Goal: Information Seeking & Learning: Learn about a topic

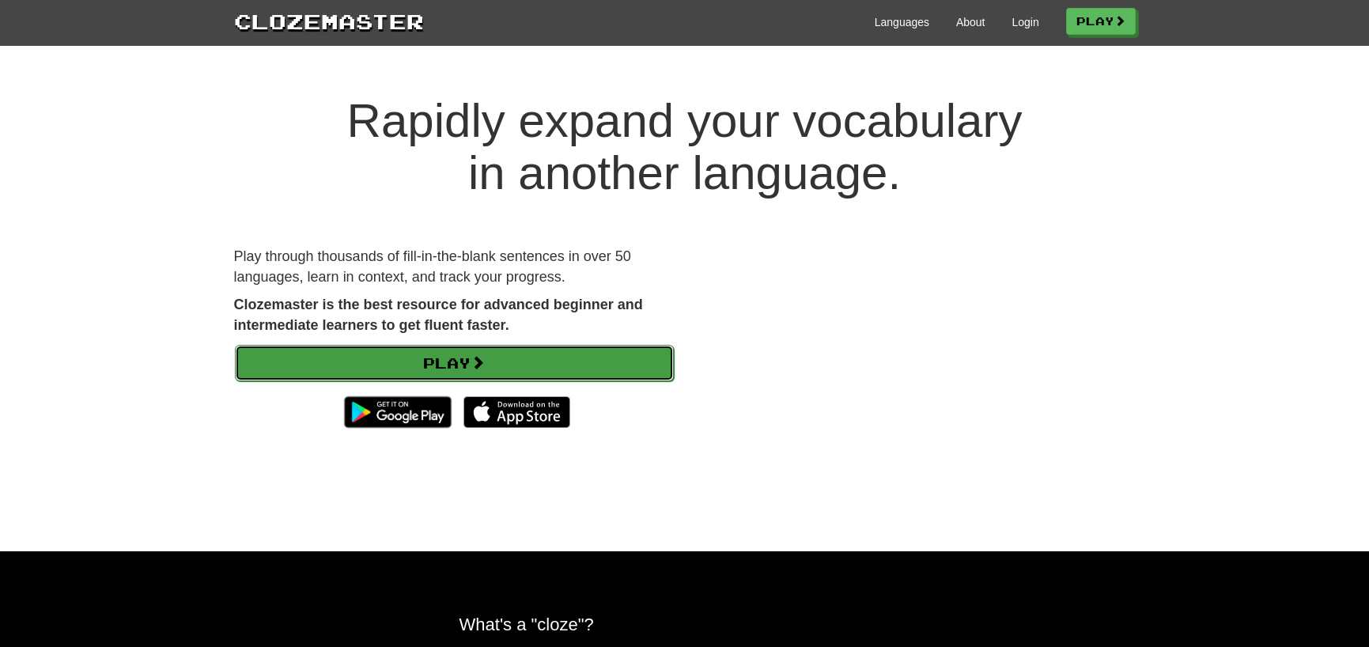
click at [585, 348] on link "Play" at bounding box center [454, 363] width 439 height 36
click at [565, 353] on link "Play" at bounding box center [454, 363] width 439 height 36
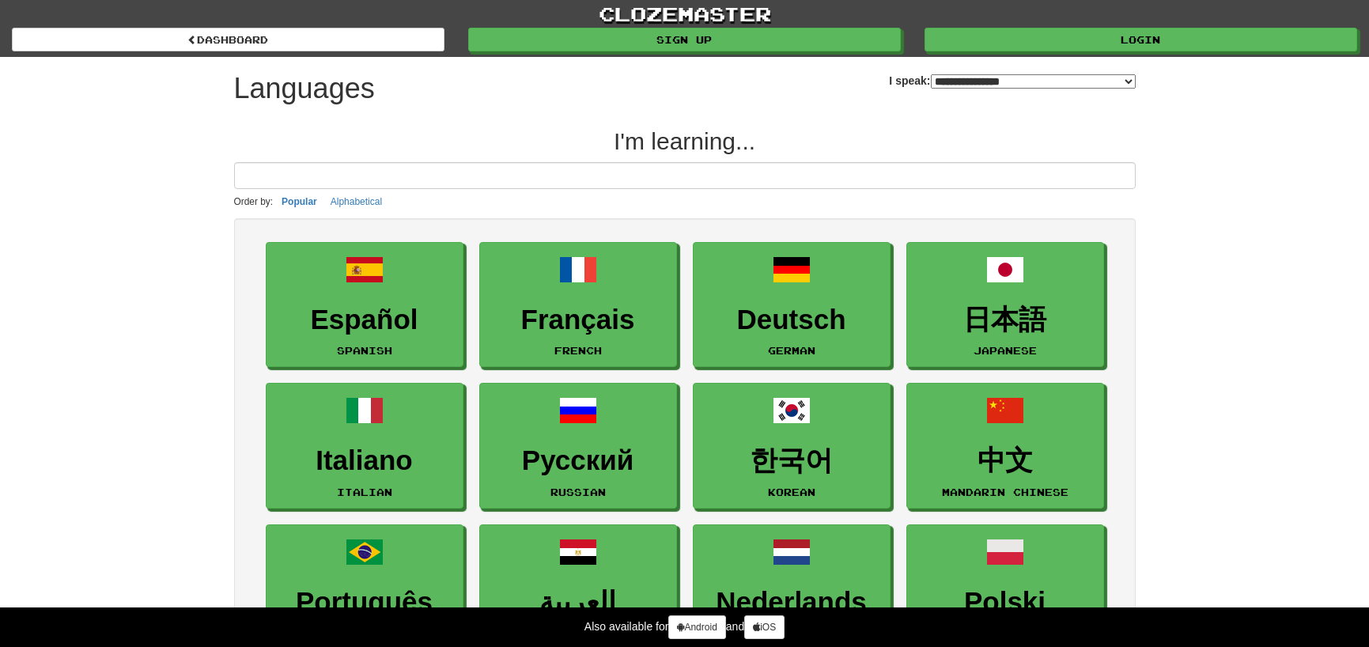
select select "*******"
click at [563, 188] on input at bounding box center [684, 175] width 901 height 27
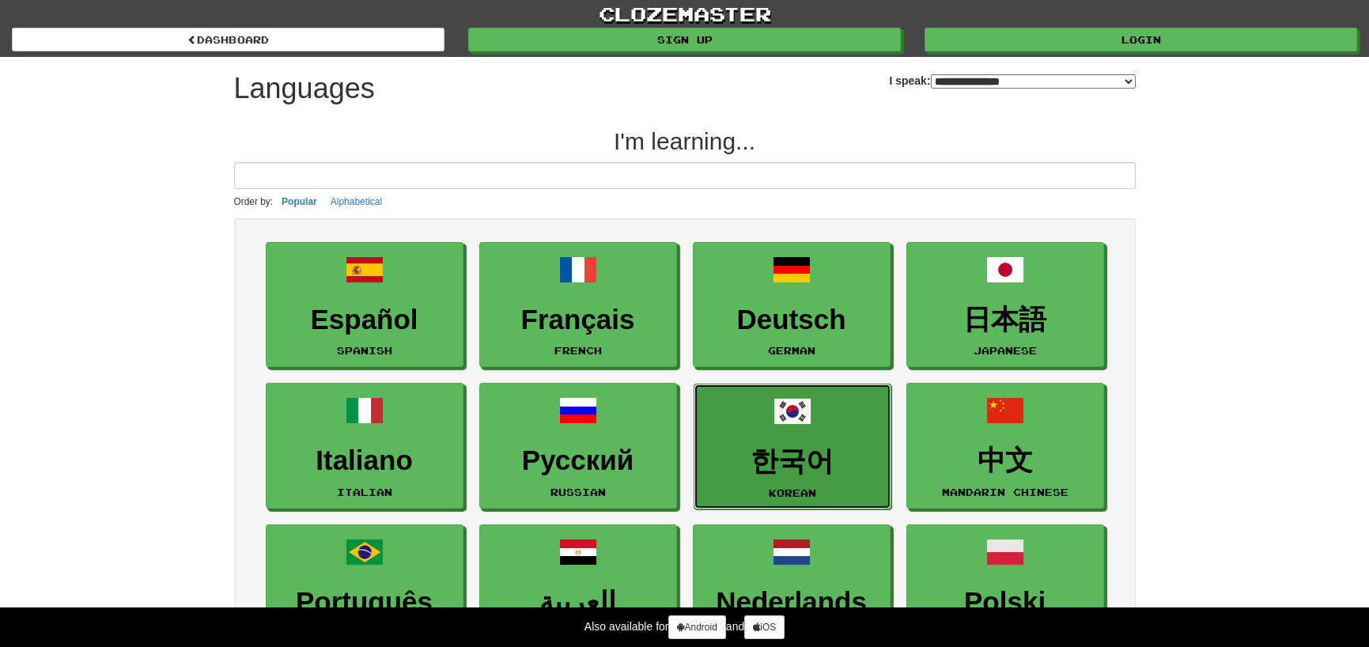
click at [795, 466] on h3 "한국어" at bounding box center [792, 461] width 180 height 31
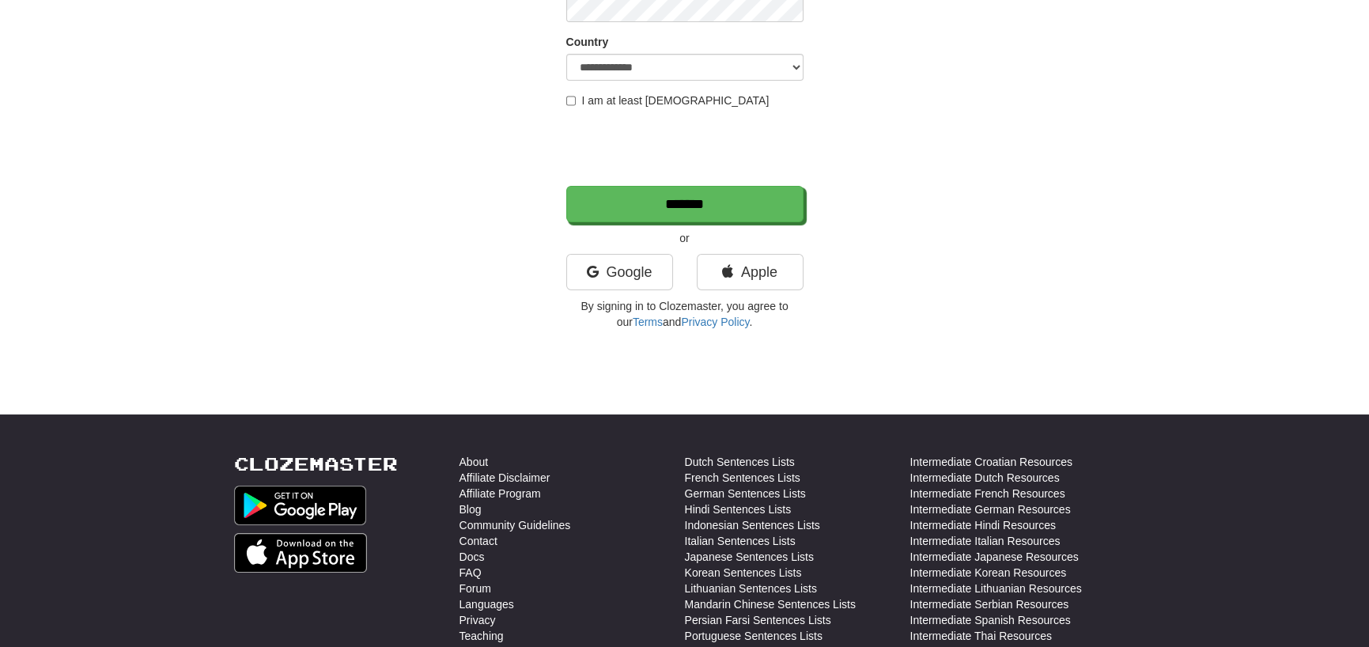
scroll to position [316, 0]
